Goal: Transaction & Acquisition: Purchase product/service

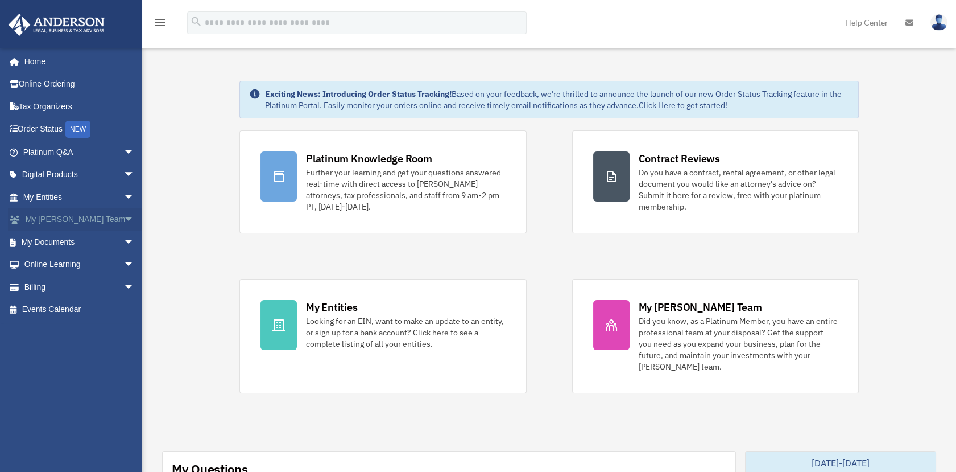
click at [82, 229] on link "My Anderson Team arrow_drop_down" at bounding box center [80, 219] width 144 height 23
click at [60, 284] on link "Billing arrow_drop_down" at bounding box center [80, 286] width 144 height 23
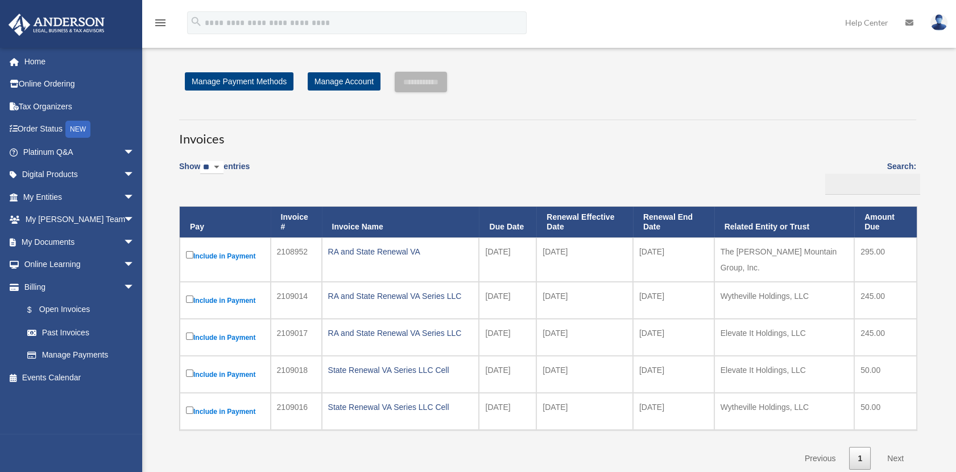
drag, startPoint x: 962, startPoint y: 465, endPoint x: 786, endPoint y: 93, distance: 411.2
click at [786, 93] on div "**********" at bounding box center [548, 271] width 754 height 398
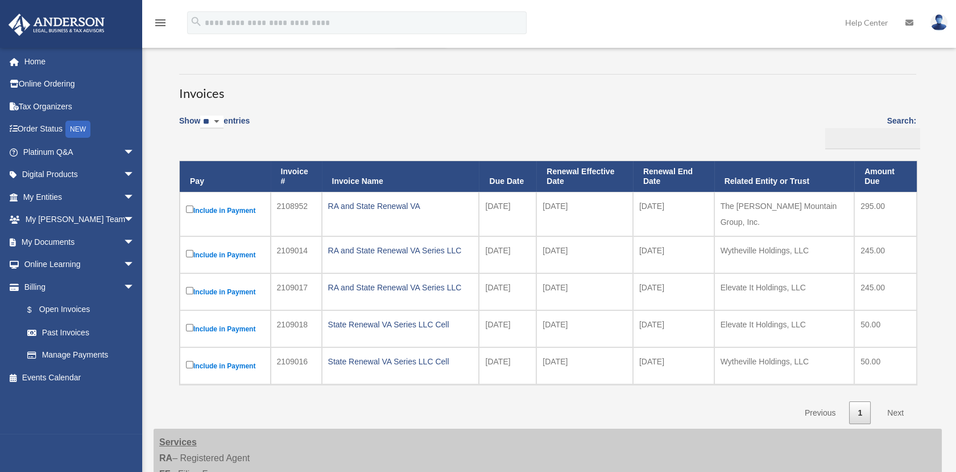
scroll to position [50, 0]
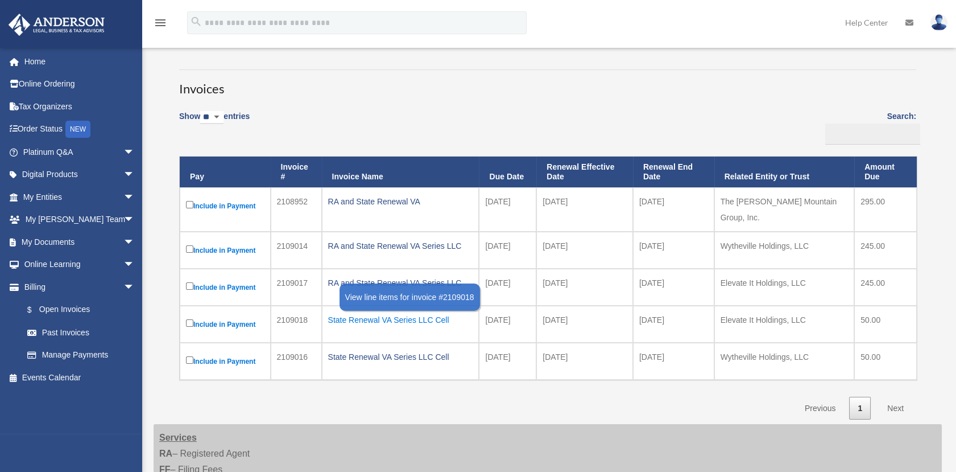
click at [387, 316] on div "State Renewal VA Series LLC Cell" at bounding box center [400, 320] width 145 height 16
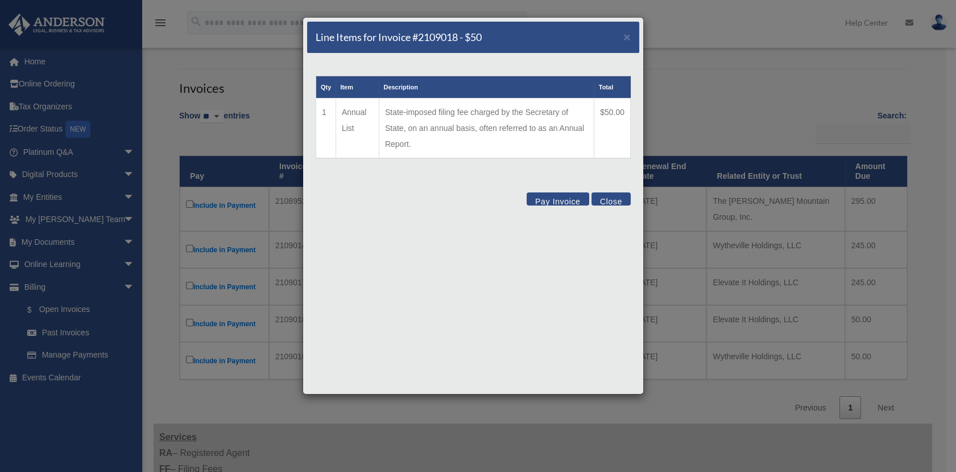
click at [436, 122] on td "State-imposed filing fee charged by the Secretary of State, on an annual basis,…" at bounding box center [486, 128] width 215 height 60
click at [624, 40] on span "×" at bounding box center [626, 36] width 7 height 13
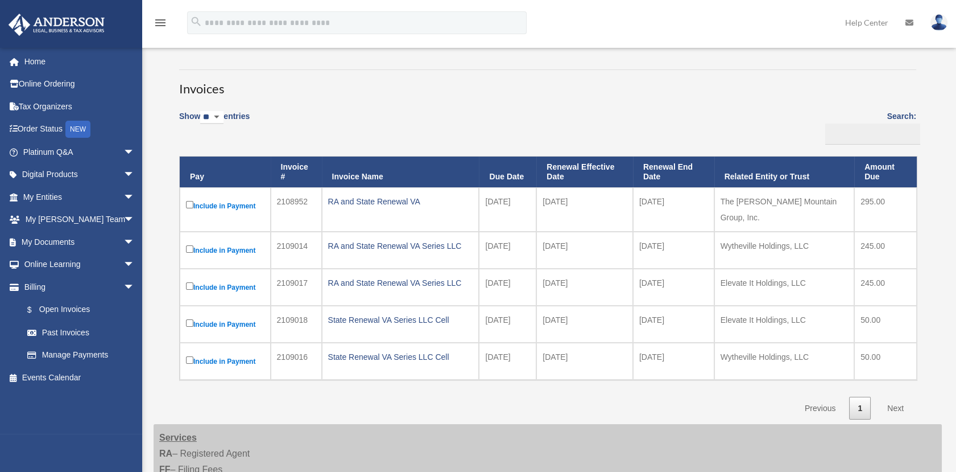
scroll to position [0, 0]
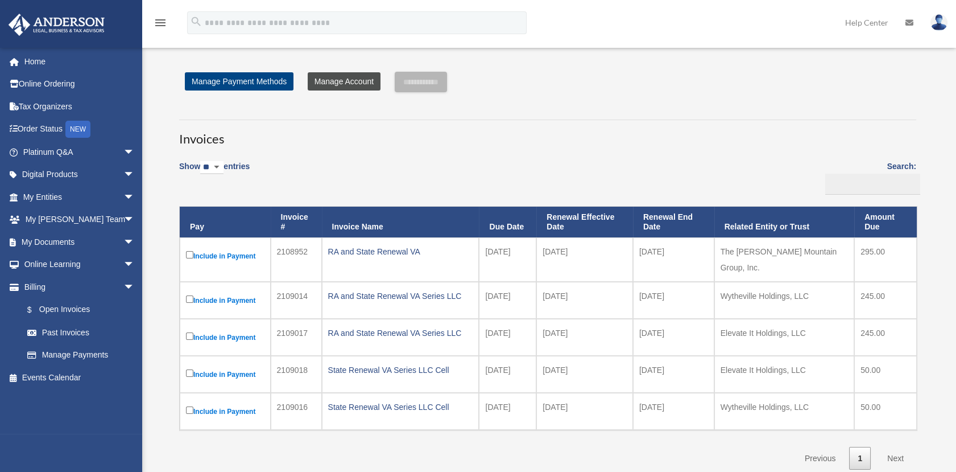
click at [350, 84] on link "Manage Account" at bounding box center [344, 81] width 73 height 18
click at [77, 328] on link "Past Invoices" at bounding box center [84, 332] width 136 height 23
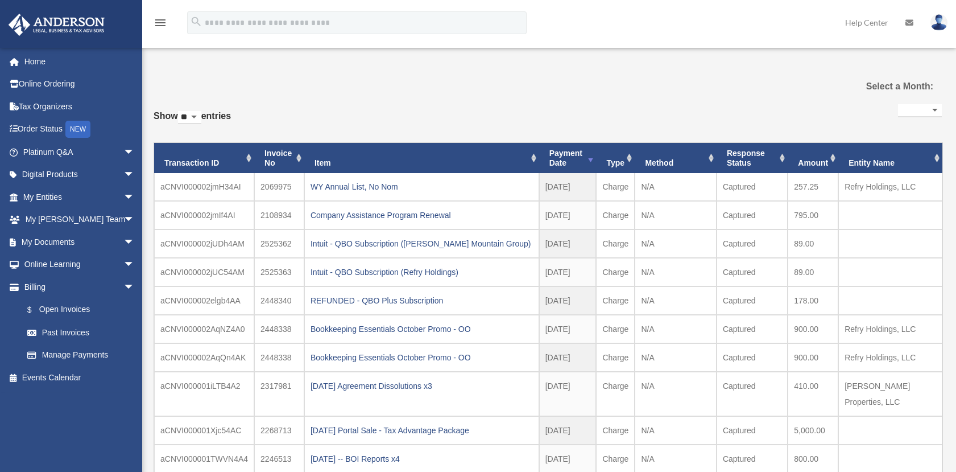
select select
click at [88, 307] on link "$ Open Invoices" at bounding box center [84, 309] width 136 height 23
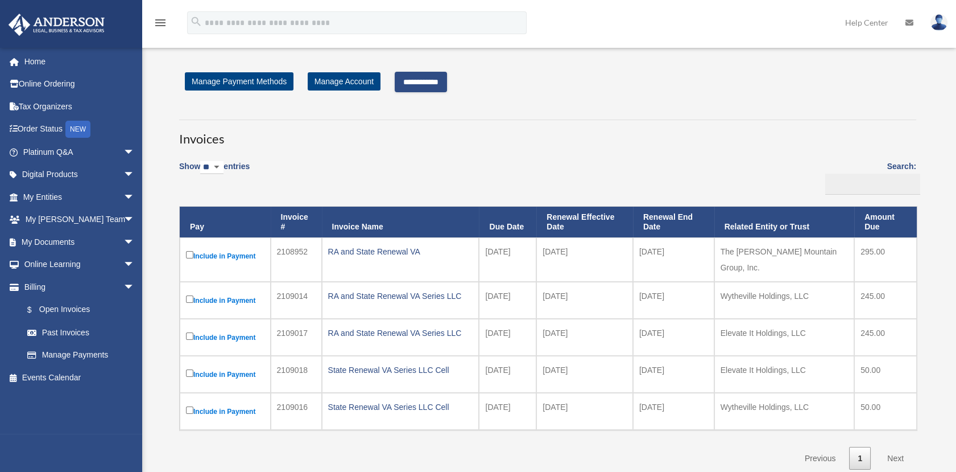
click at [443, 80] on input "**********" at bounding box center [421, 82] width 52 height 20
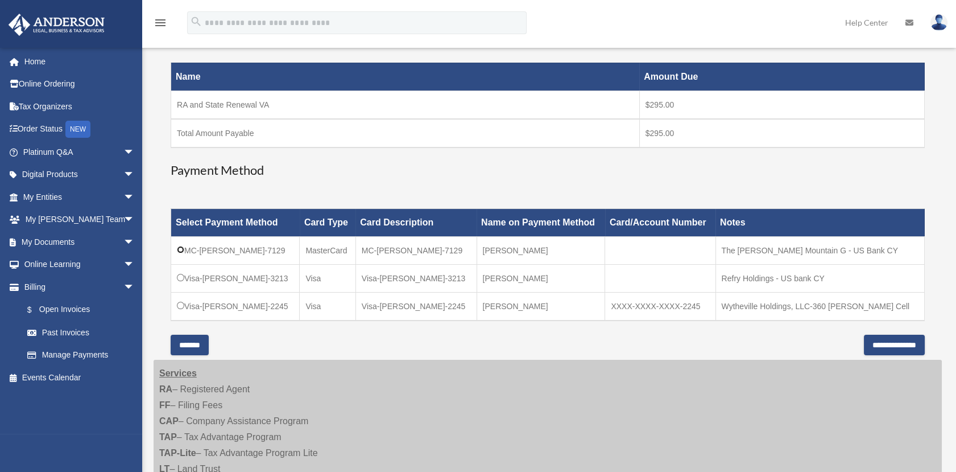
scroll to position [182, 0]
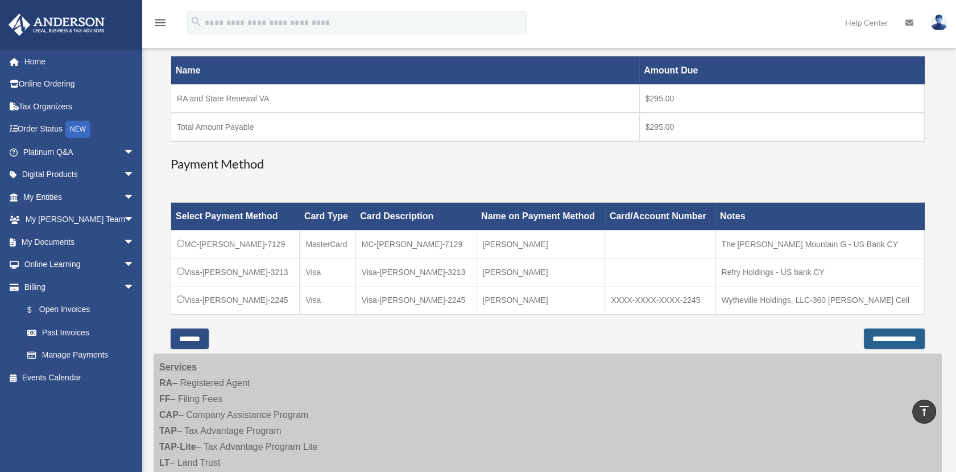
click at [910, 337] on input "**********" at bounding box center [894, 338] width 61 height 20
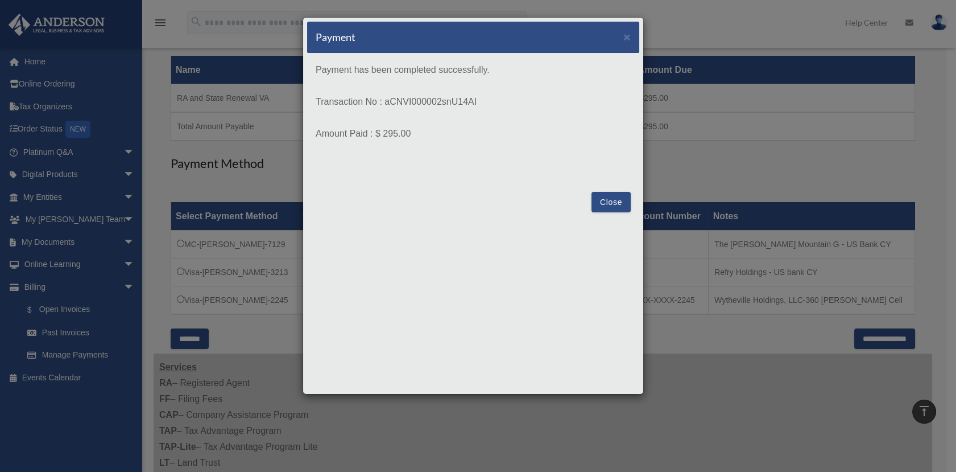
click at [621, 197] on button "Close" at bounding box center [611, 202] width 39 height 20
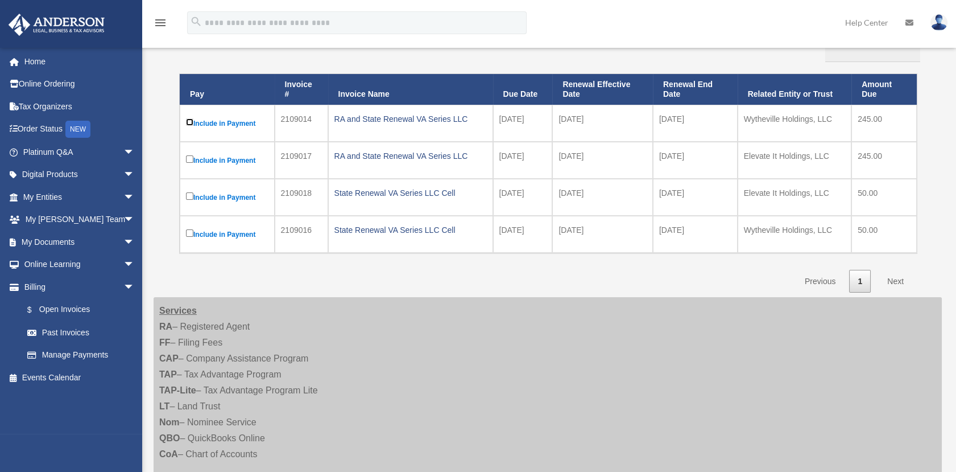
scroll to position [125, 0]
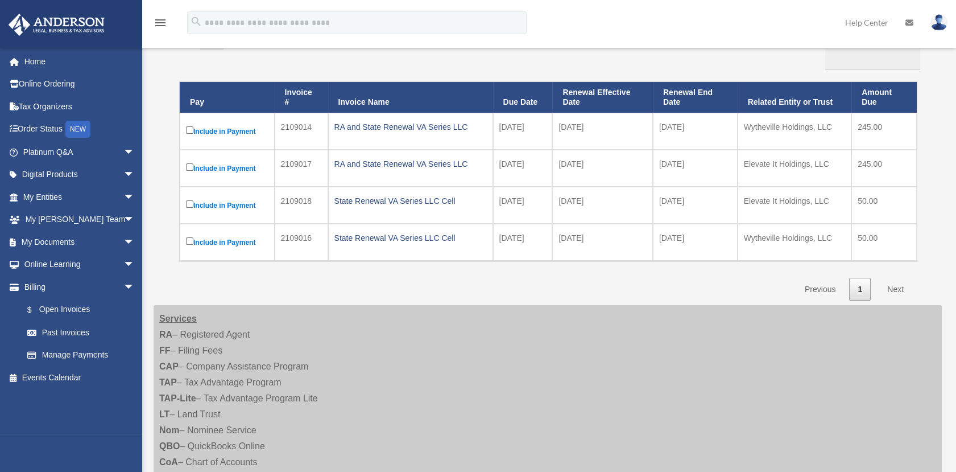
click at [312, 143] on td "2109014" at bounding box center [301, 131] width 53 height 37
click at [130, 133] on link "Order Status NEW" at bounding box center [80, 129] width 144 height 23
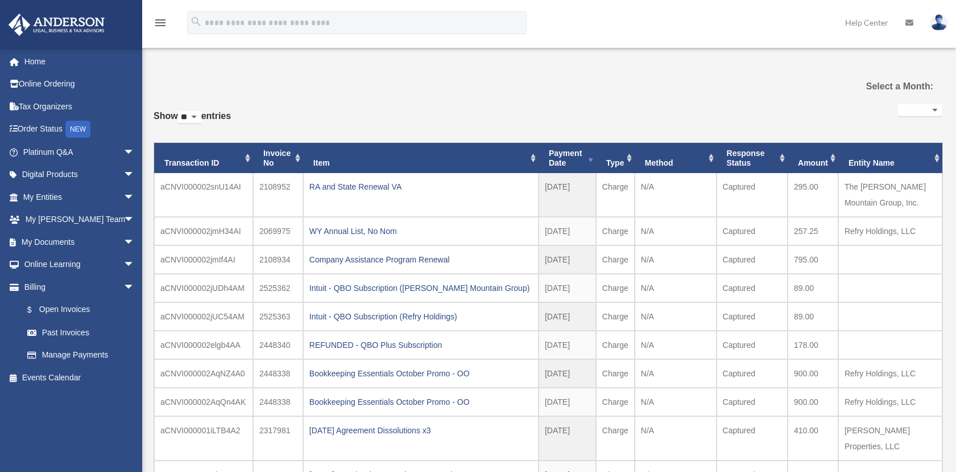
select select
click at [55, 308] on link "$ Open Invoices" at bounding box center [84, 309] width 136 height 23
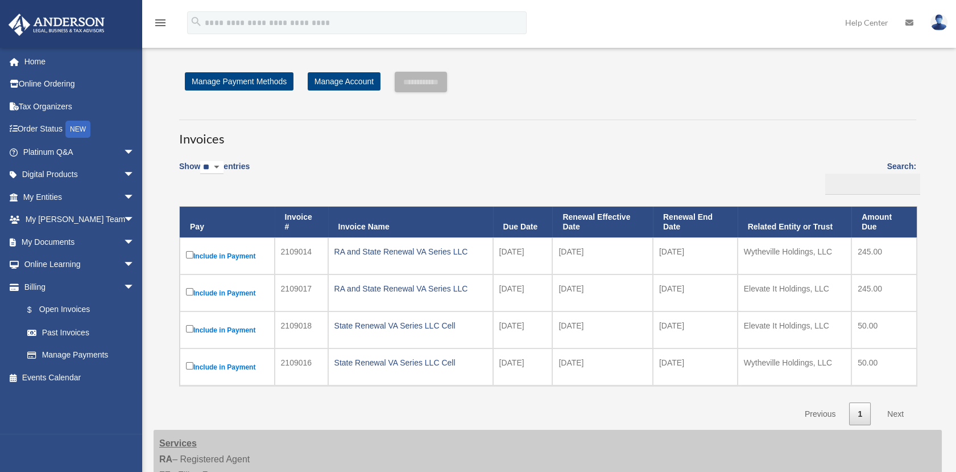
click at [168, 279] on div "**********" at bounding box center [547, 248] width 771 height 353
click at [431, 90] on input "**********" at bounding box center [421, 82] width 52 height 20
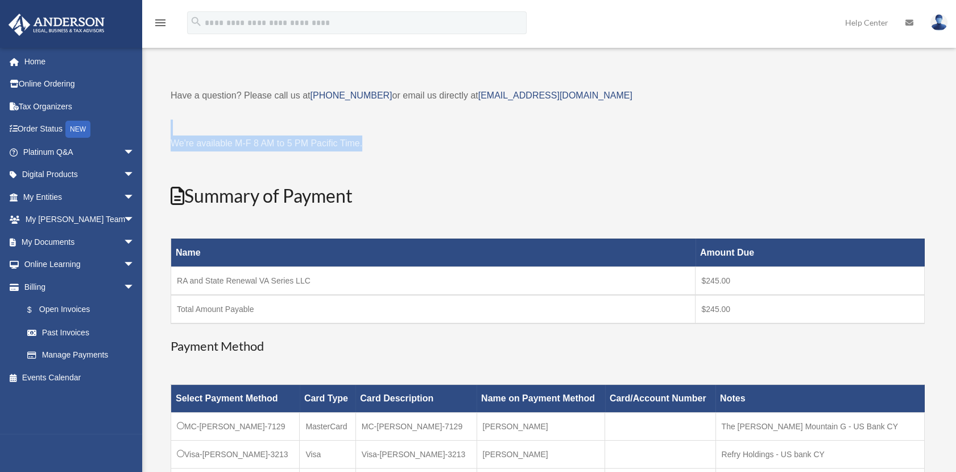
drag, startPoint x: 887, startPoint y: 108, endPoint x: 968, endPoint y: 148, distance: 89.8
drag, startPoint x: 968, startPoint y: 148, endPoint x: 844, endPoint y: 166, distance: 125.3
click at [844, 166] on div "Have a question? Please call us at [PHONE_NUMBER] or email us directly at [EMAI…" at bounding box center [548, 299] width 754 height 423
click at [36, 290] on link "Billing arrow_drop_down" at bounding box center [80, 286] width 144 height 23
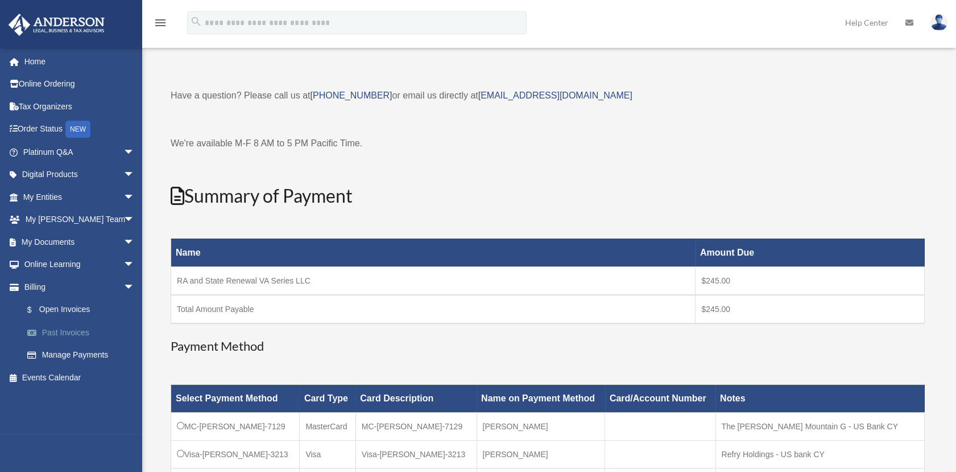
click at [63, 337] on link "Past Invoices" at bounding box center [84, 332] width 136 height 23
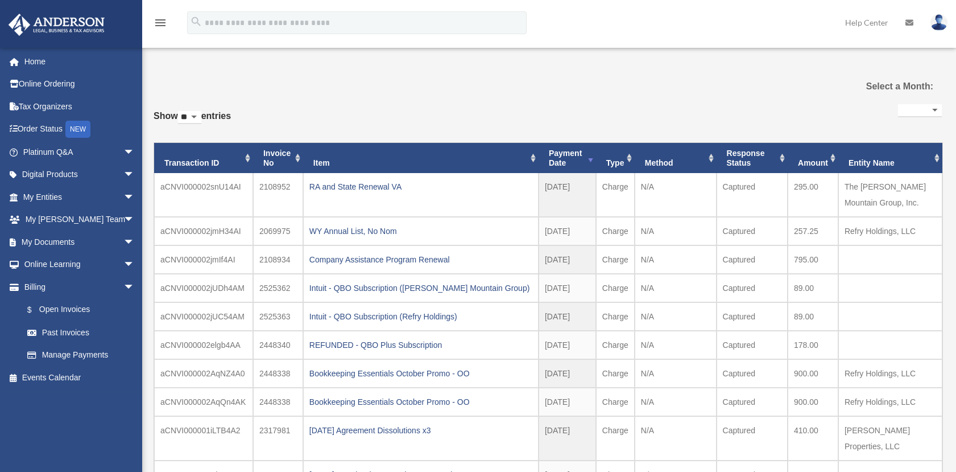
select select
click at [77, 301] on link "$ Open Invoices" at bounding box center [84, 309] width 136 height 23
click at [76, 307] on link "$ Open Invoices" at bounding box center [84, 309] width 136 height 23
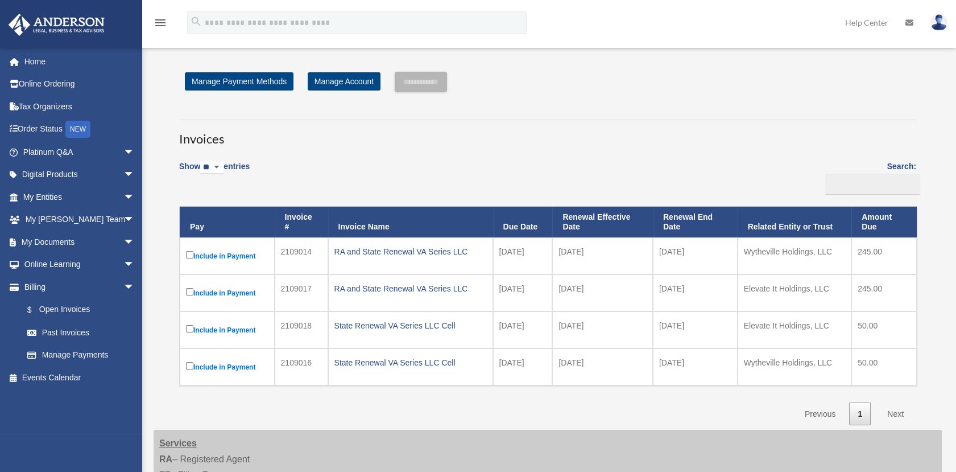
click at [895, 410] on link "Next" at bounding box center [896, 413] width 34 height 23
click at [939, 19] on img at bounding box center [939, 22] width 17 height 16
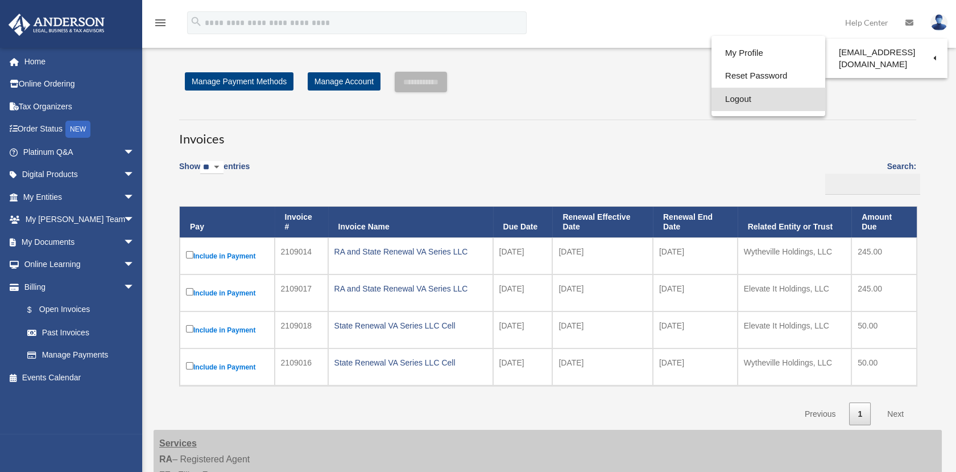
click at [728, 98] on link "Logout" at bounding box center [769, 99] width 114 height 23
